Goal: Use online tool/utility

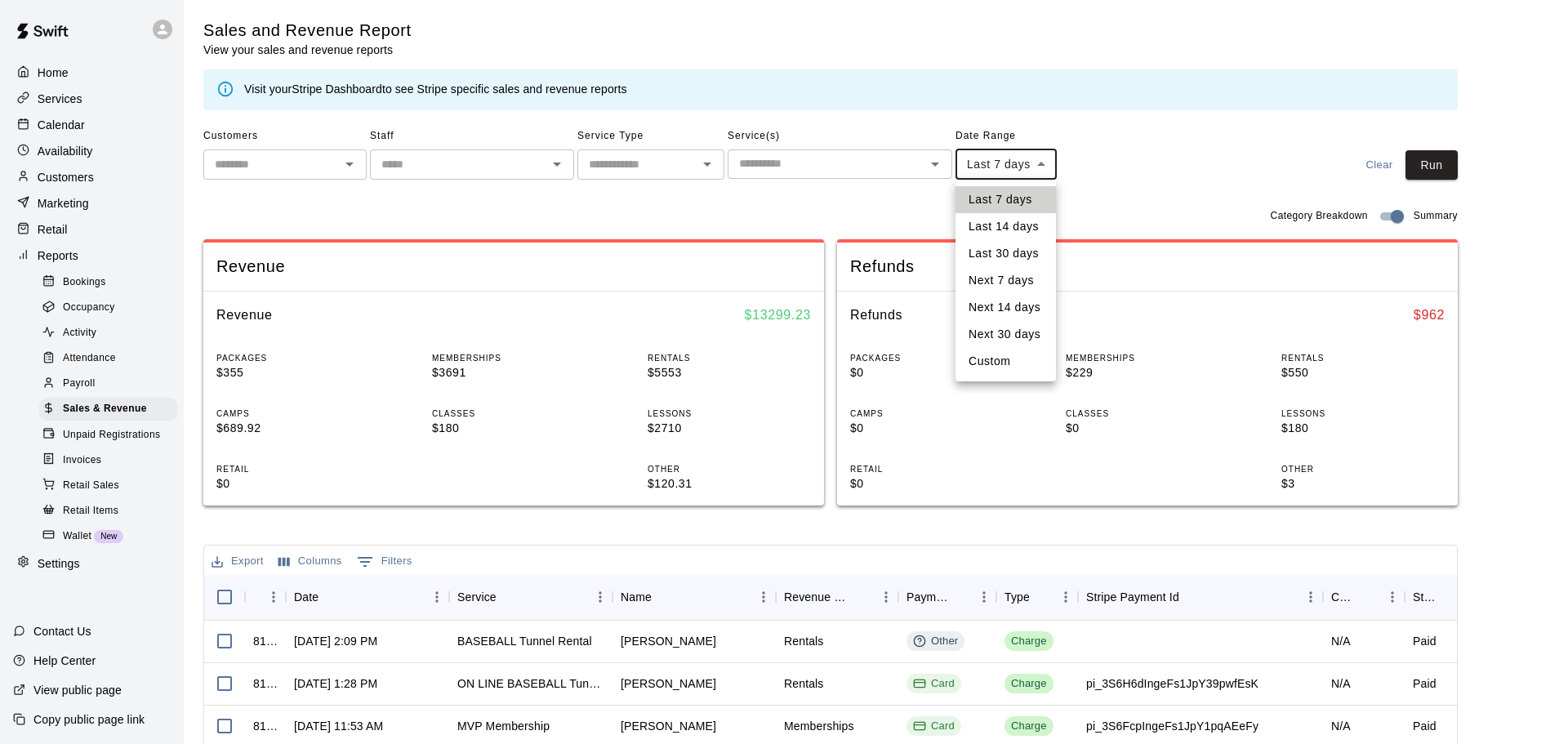
click at [996, 172] on body "Home Services Calendar Availability Customers Marketing Retail Reports Bookings…" at bounding box center [784, 561] width 1568 height 1123
click at [992, 358] on li "Custom" at bounding box center [1005, 362] width 100 height 27
type input "******"
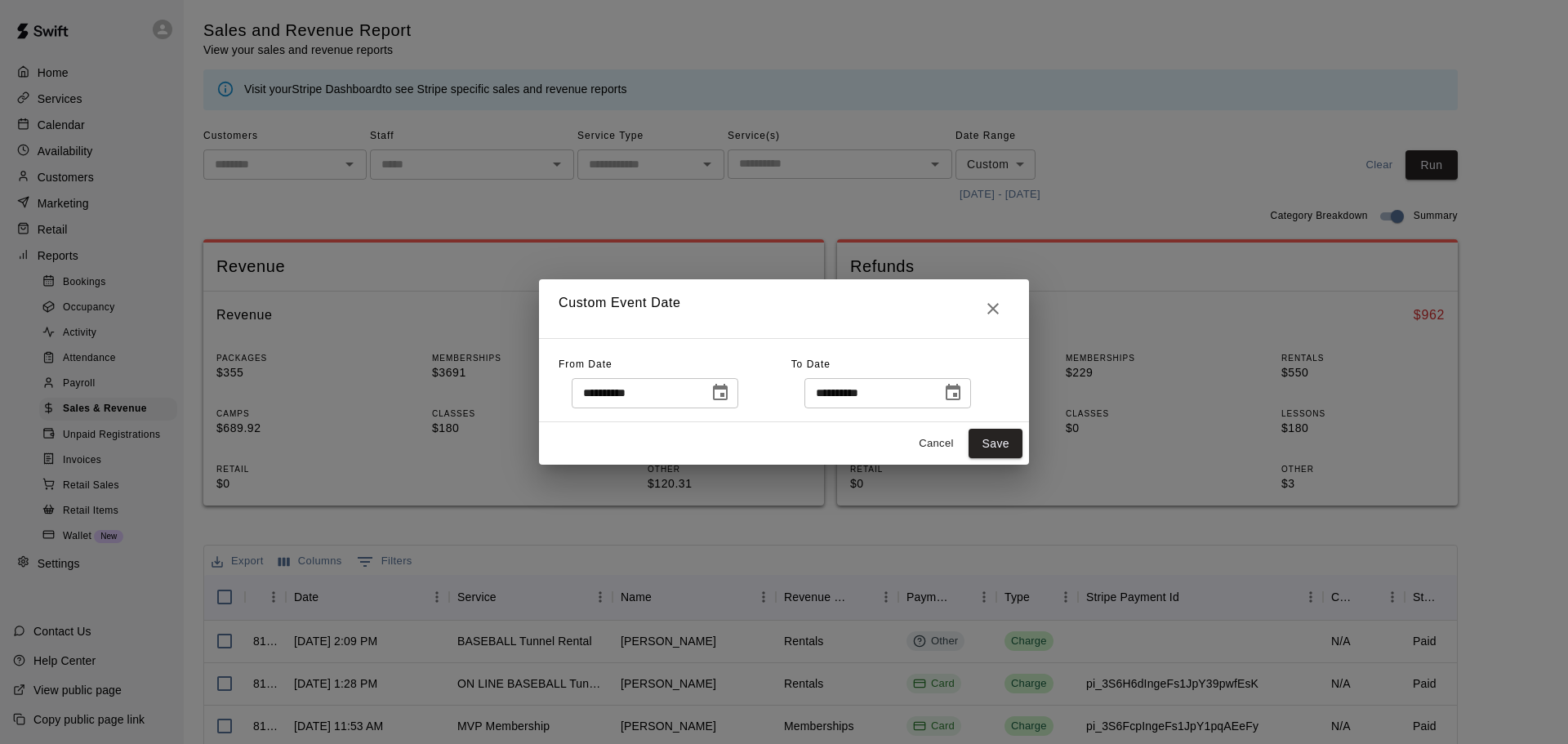
click at [730, 393] on icon "Choose date, selected date is Sep 4, 2025" at bounding box center [721, 392] width 20 height 20
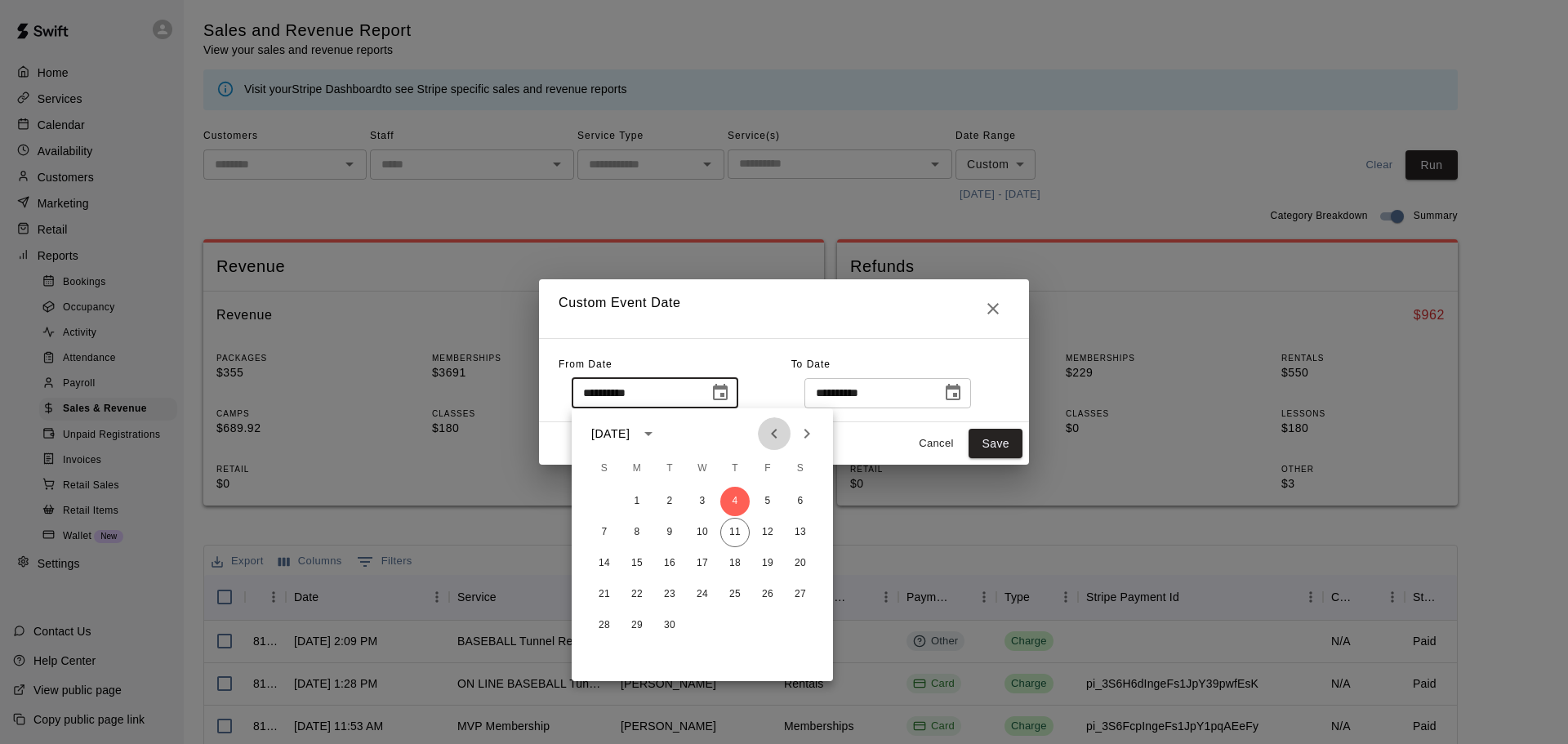
click at [774, 431] on icon "Previous month" at bounding box center [774, 433] width 6 height 10
click at [774, 426] on icon "Previous month" at bounding box center [774, 433] width 20 height 20
click at [667, 499] on button "1" at bounding box center [669, 501] width 30 height 30
type input "**********"
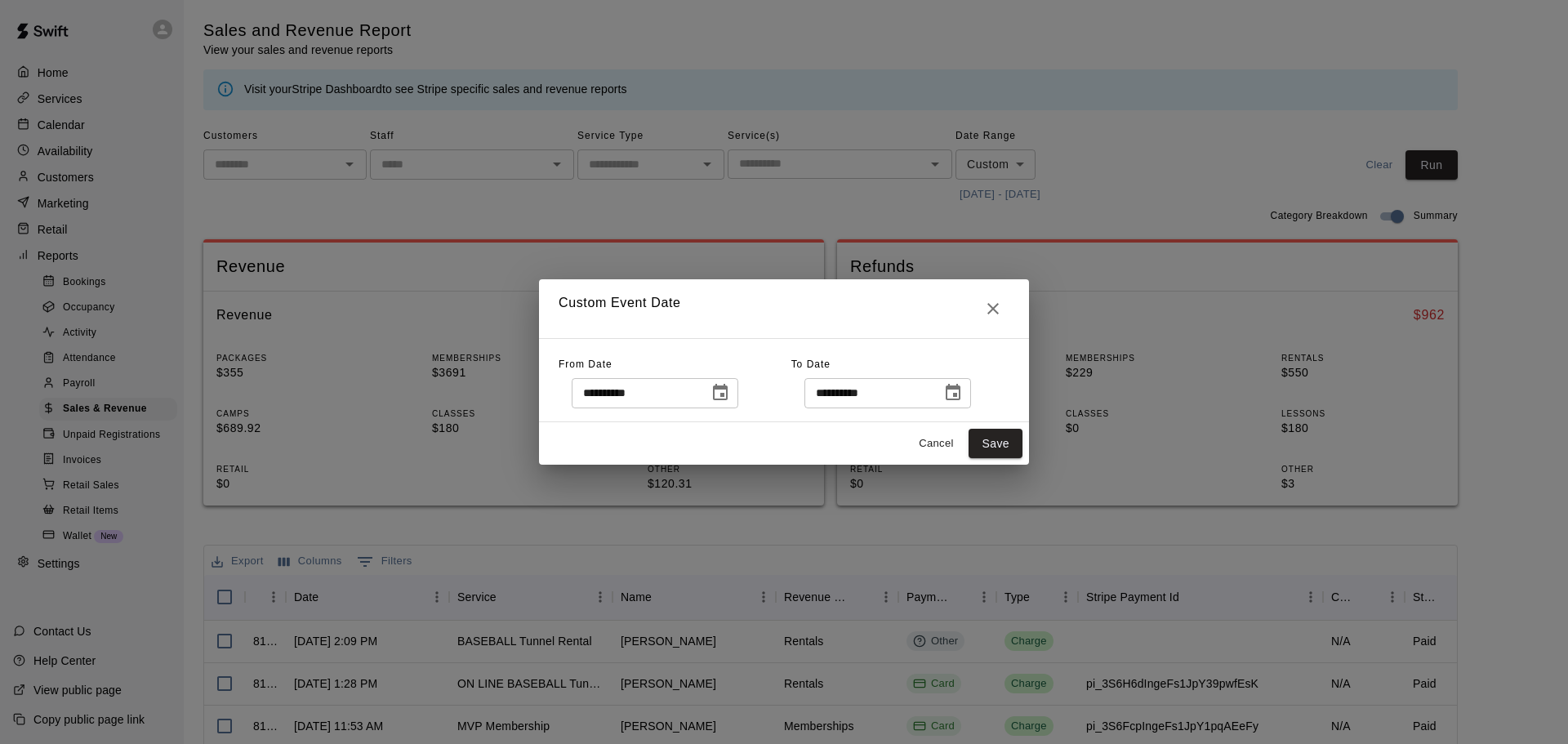
click at [961, 389] on icon "Choose date, selected date is Sep 11, 2025" at bounding box center [952, 391] width 14 height 16
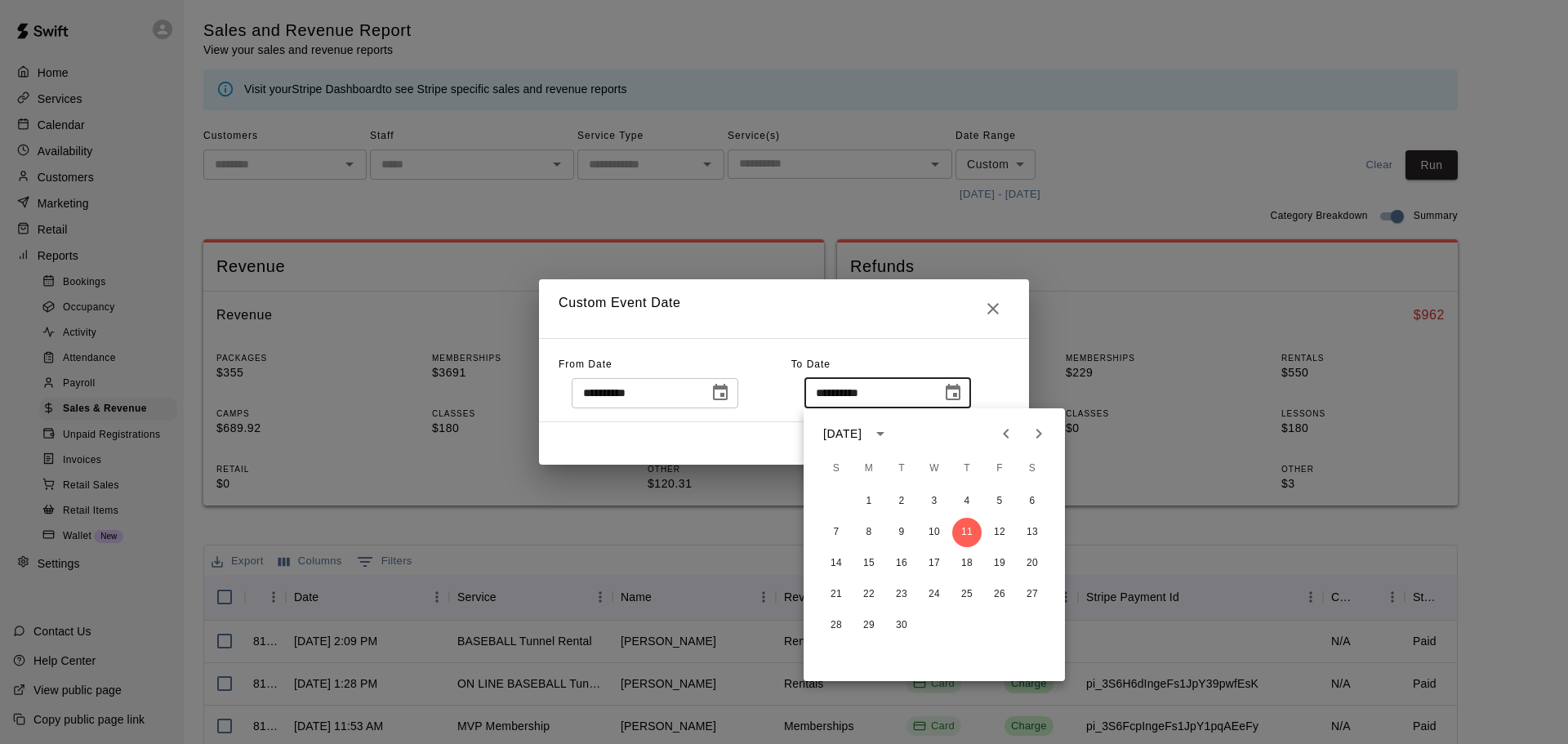
click at [1004, 433] on icon "Previous month" at bounding box center [1006, 433] width 6 height 10
click at [963, 627] on button "31" at bounding box center [967, 625] width 30 height 30
type input "**********"
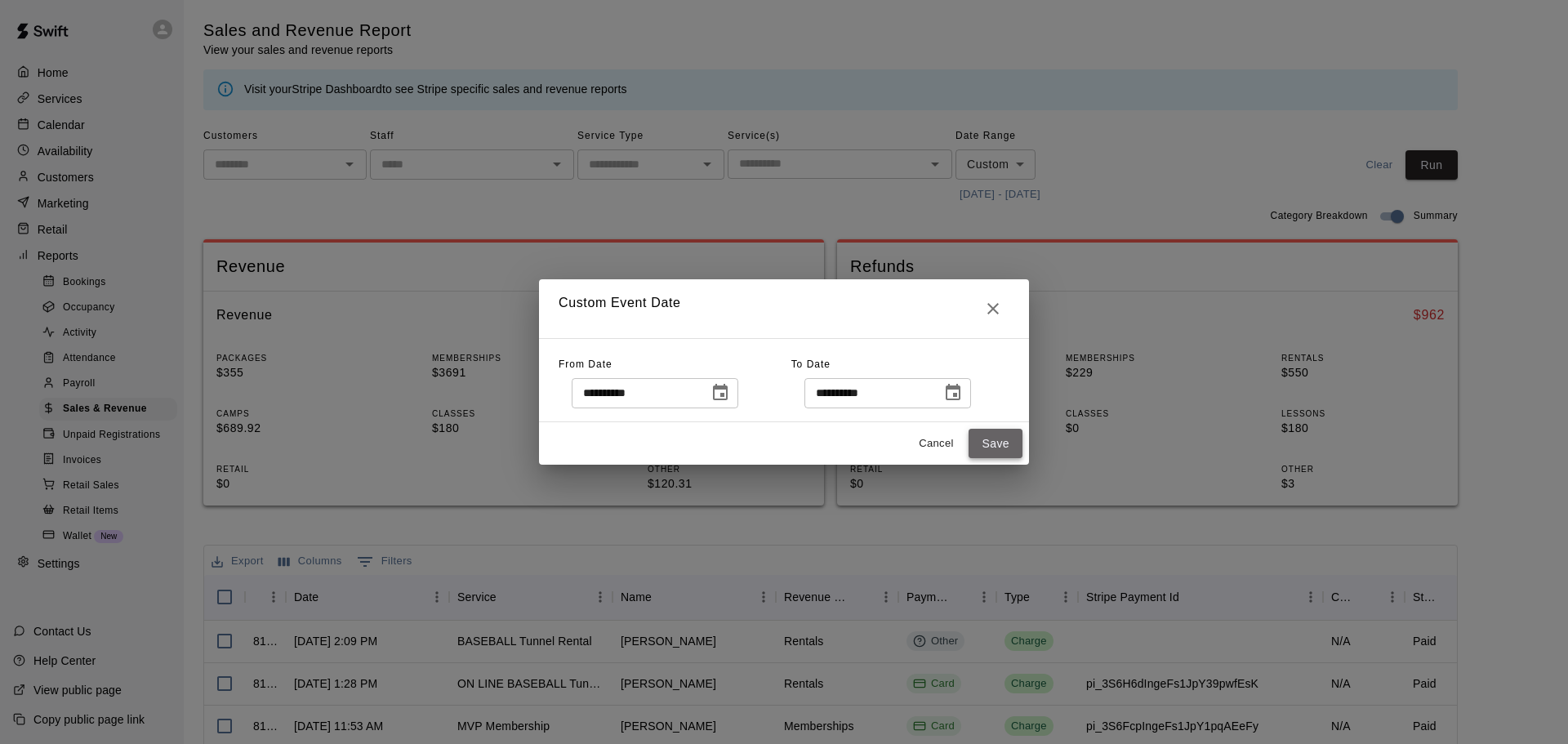
drag, startPoint x: 985, startPoint y: 440, endPoint x: 1007, endPoint y: 438, distance: 22.1
click at [985, 439] on button "Save" at bounding box center [995, 444] width 53 height 31
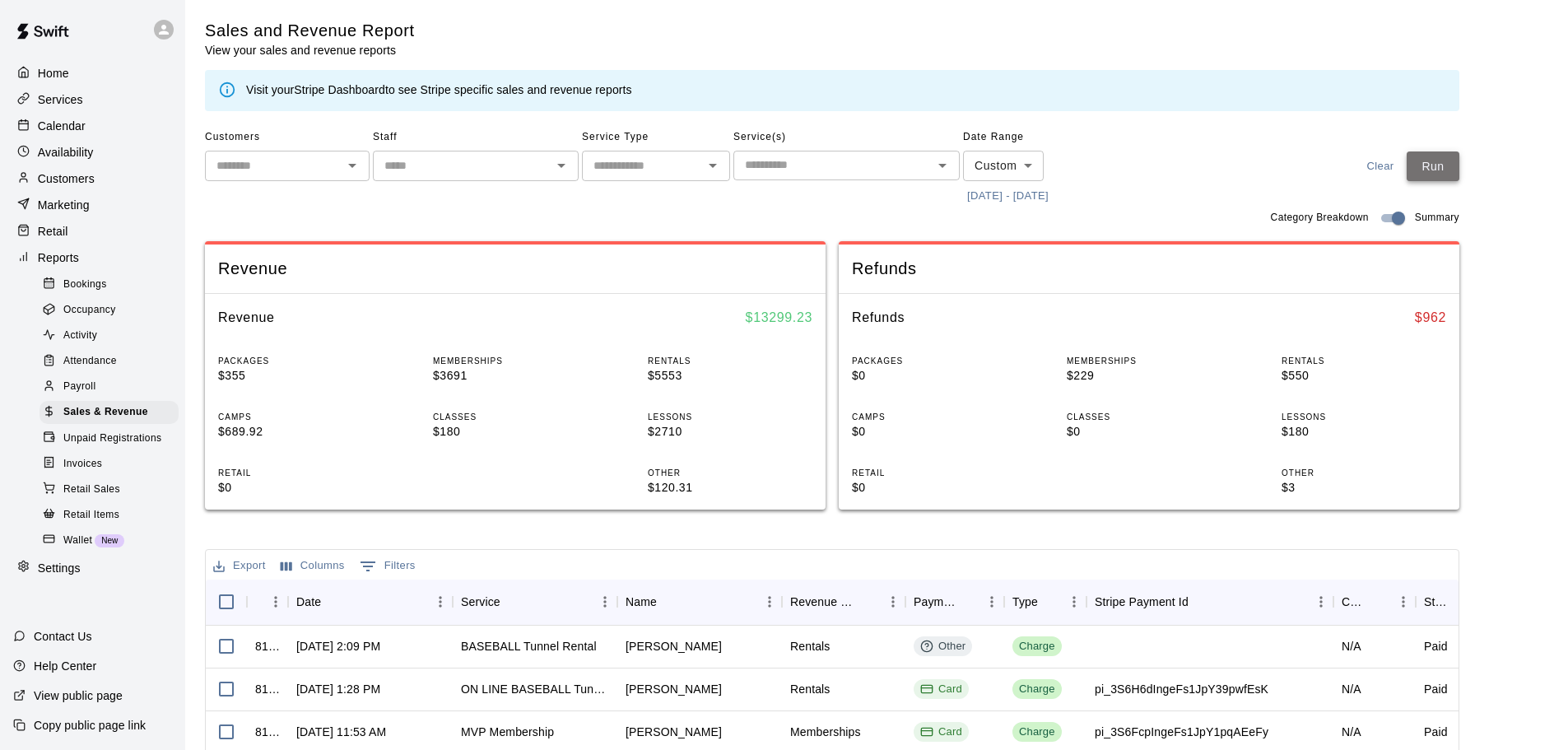
click at [1444, 169] on button "Run" at bounding box center [1432, 166] width 53 height 31
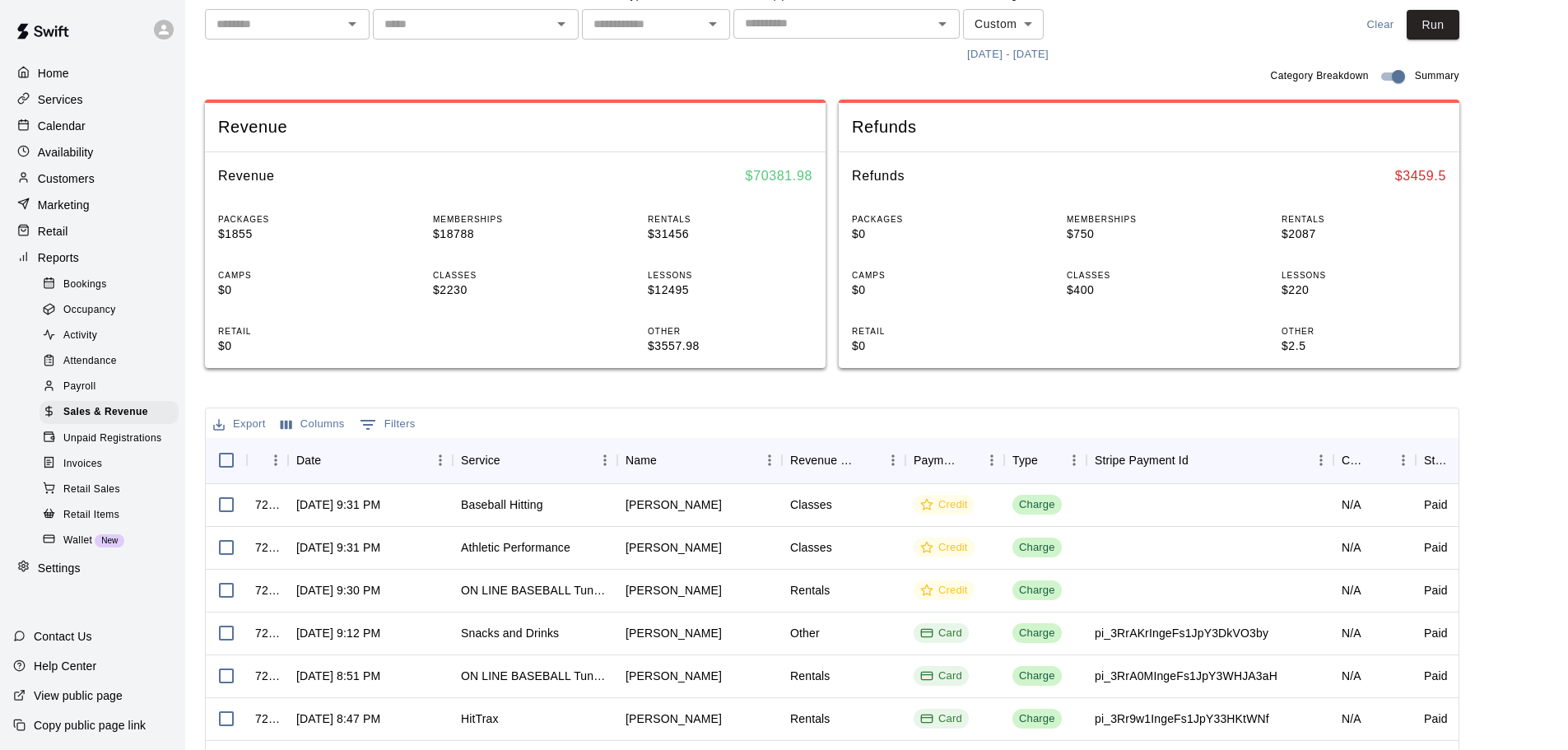
scroll to position [164, 0]
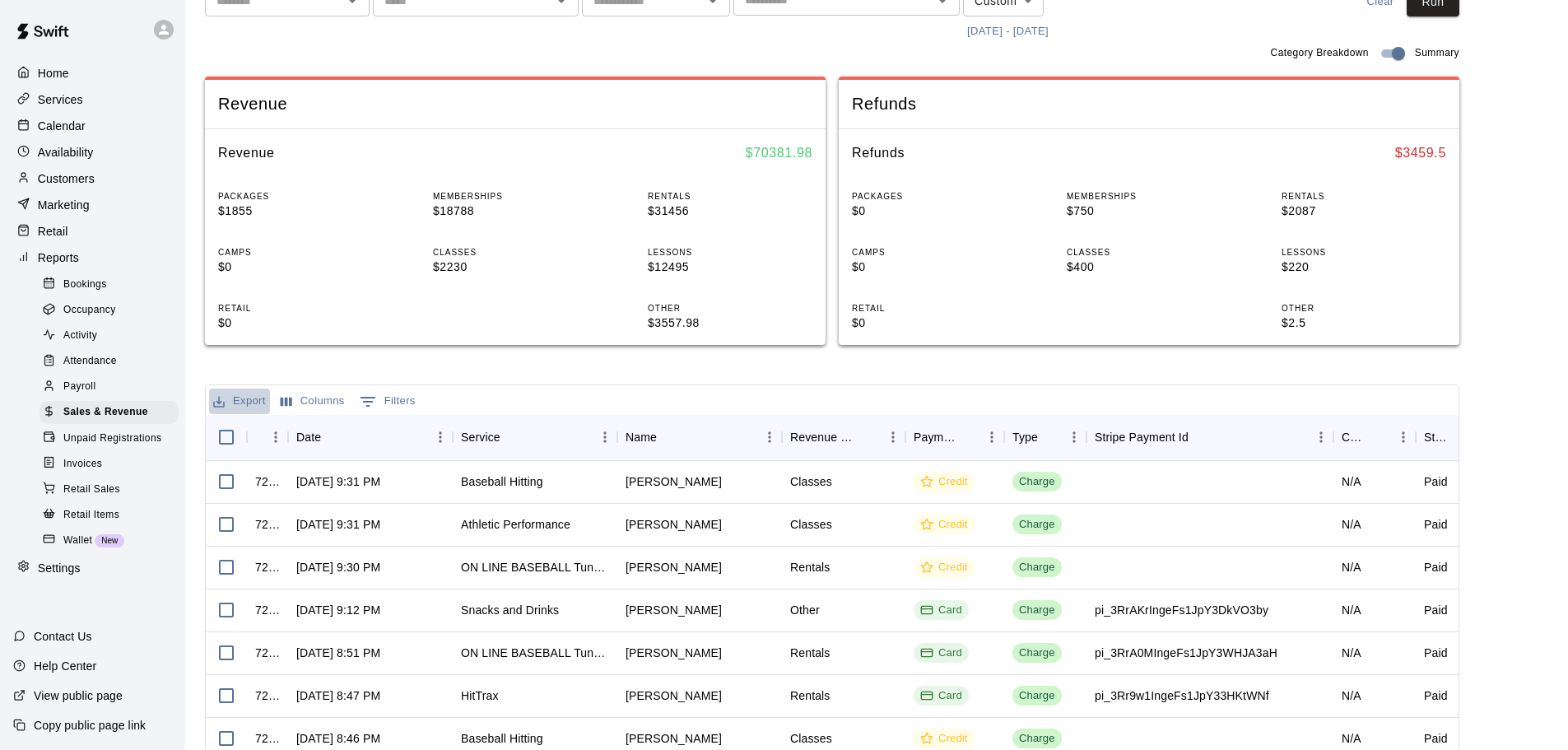
click at [248, 403] on button "Export" at bounding box center [238, 401] width 61 height 26
